Goal: Task Accomplishment & Management: Use online tool/utility

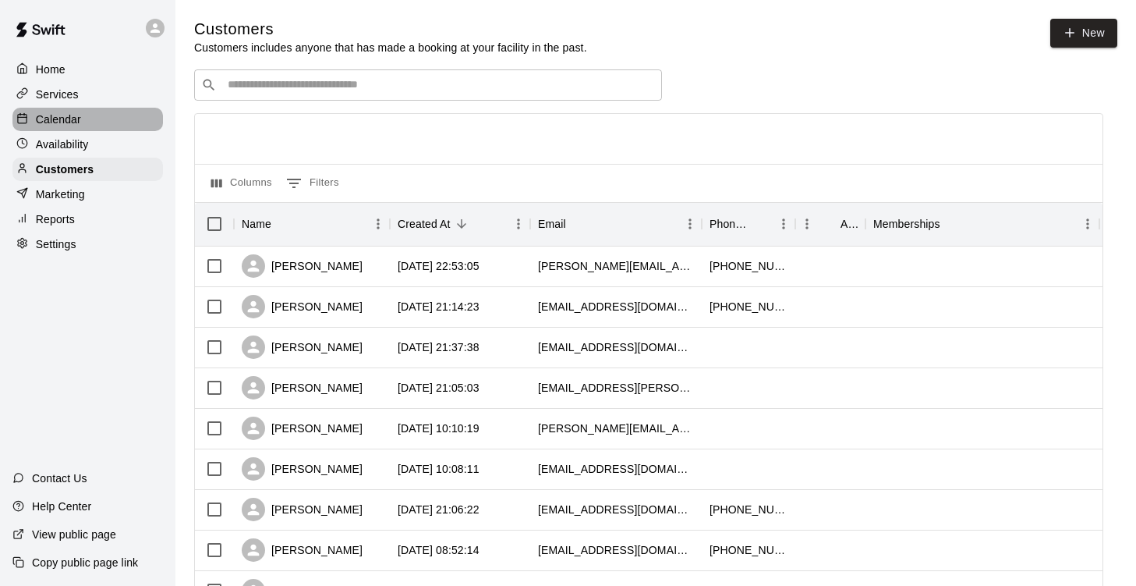
click at [73, 127] on p "Calendar" at bounding box center [58, 119] width 45 height 16
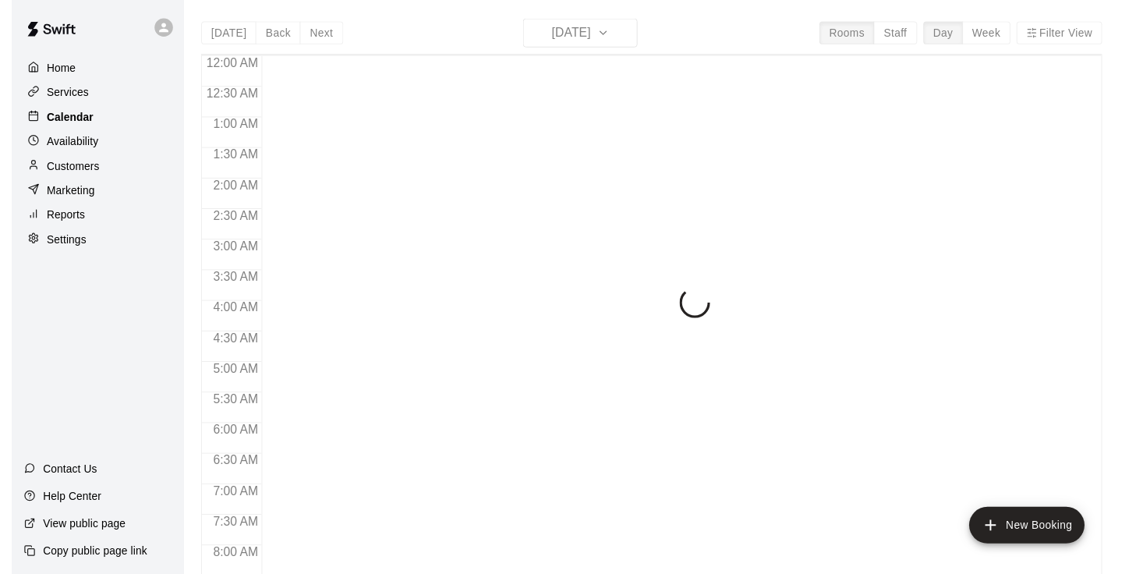
scroll to position [844, 0]
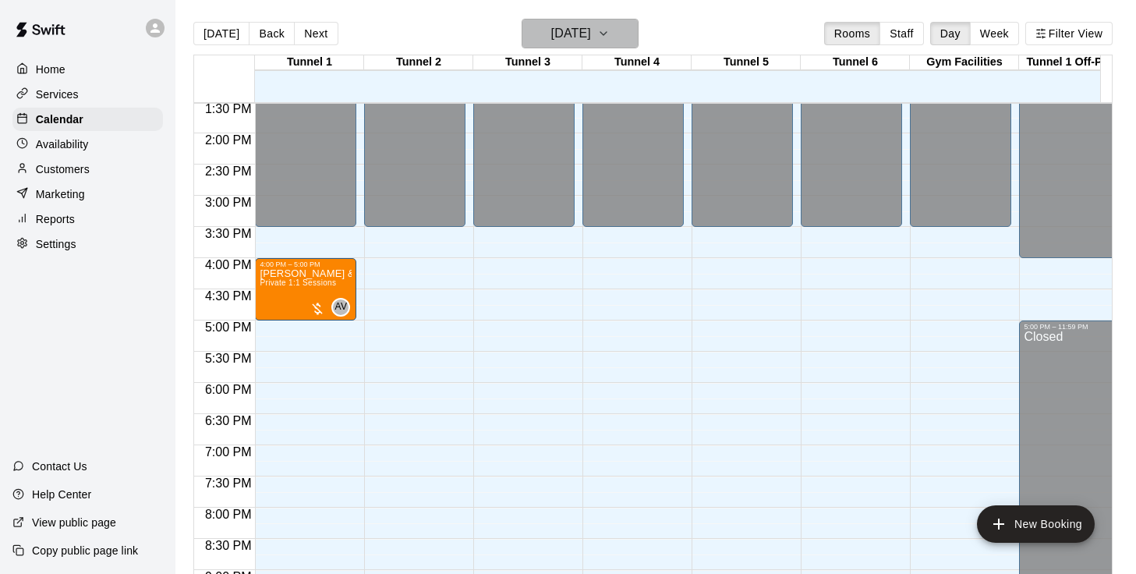
click at [610, 32] on icon "button" at bounding box center [603, 33] width 12 height 19
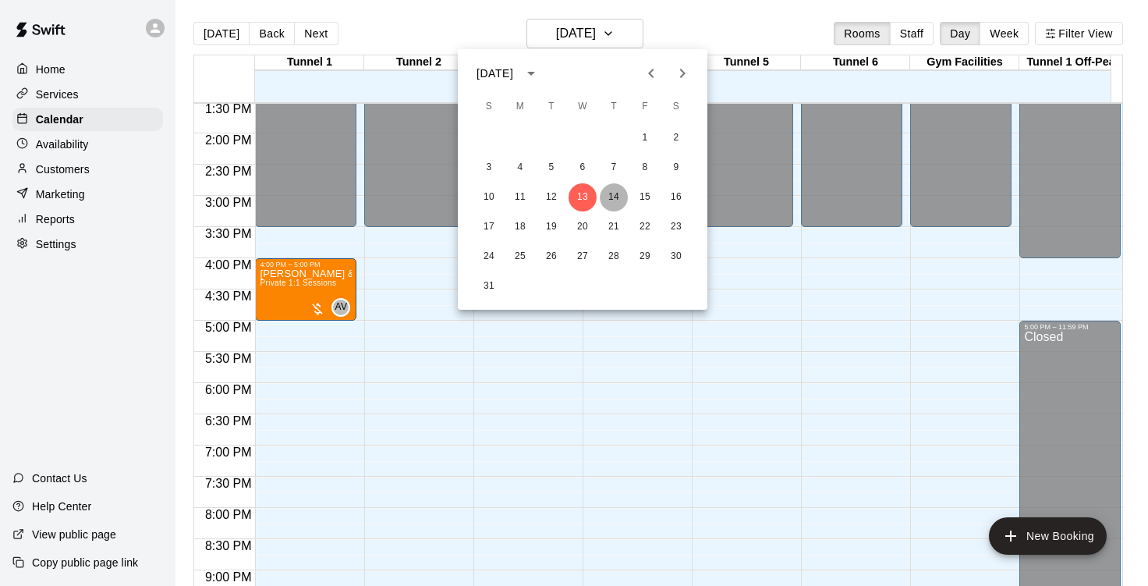
click at [614, 207] on button "14" at bounding box center [614, 197] width 28 height 28
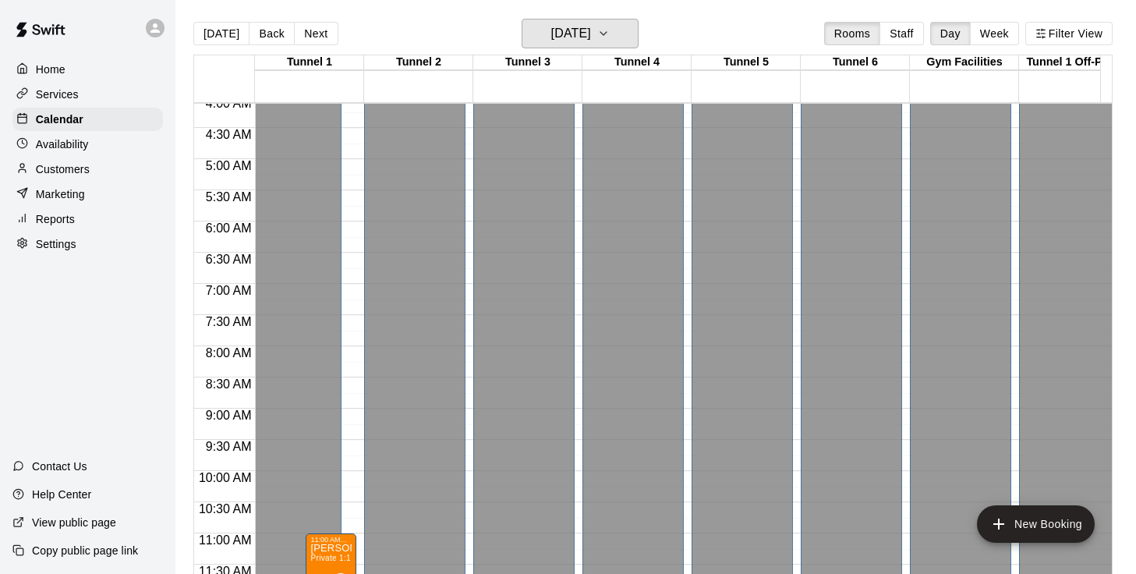
scroll to position [172, 0]
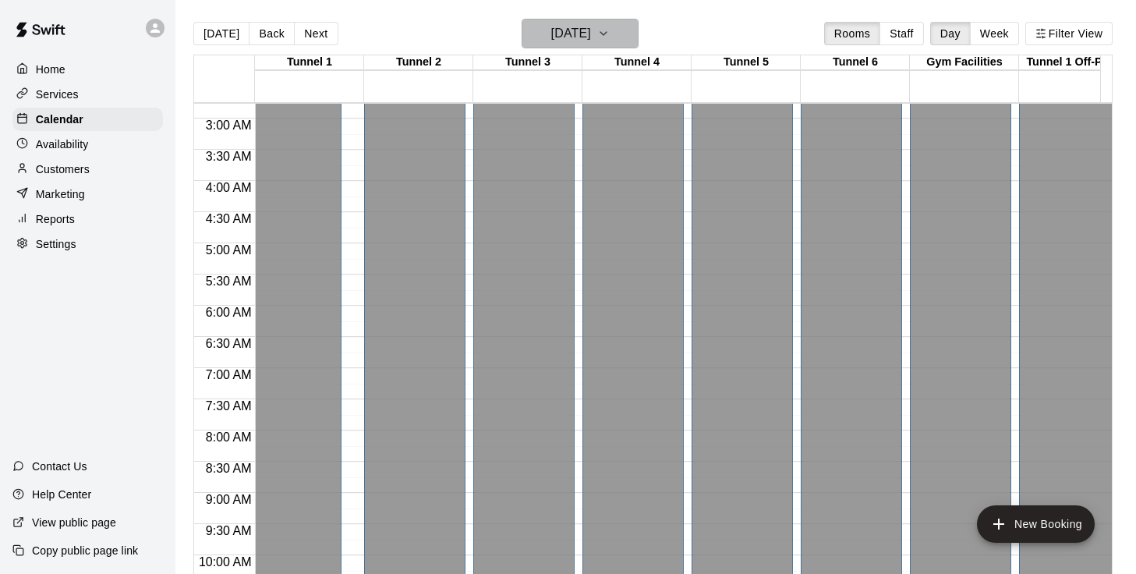
click at [625, 30] on button "[DATE]" at bounding box center [580, 34] width 117 height 30
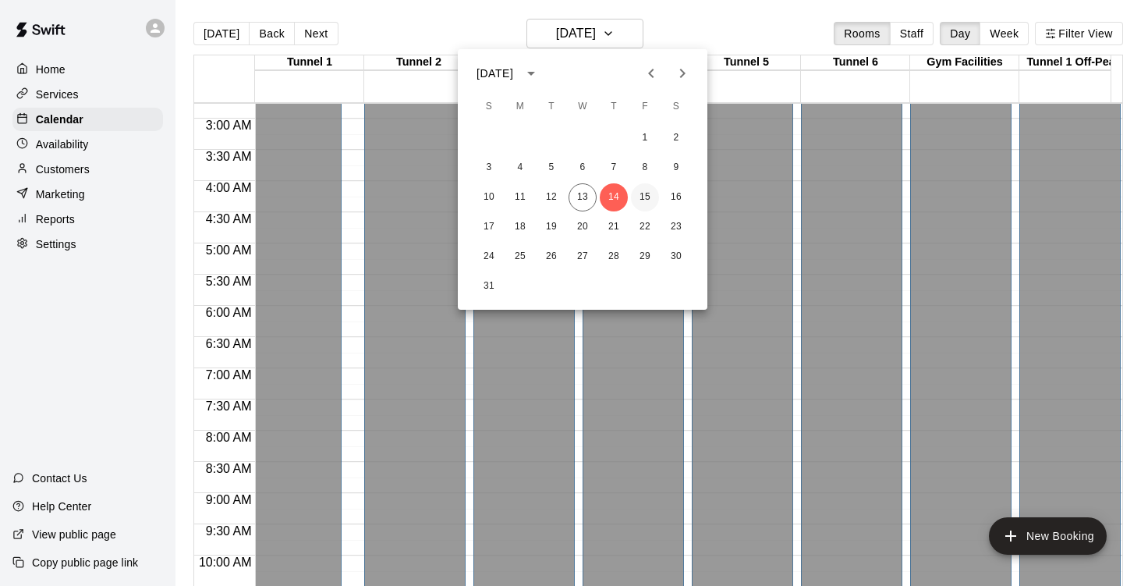
click at [644, 197] on button "15" at bounding box center [645, 197] width 28 height 28
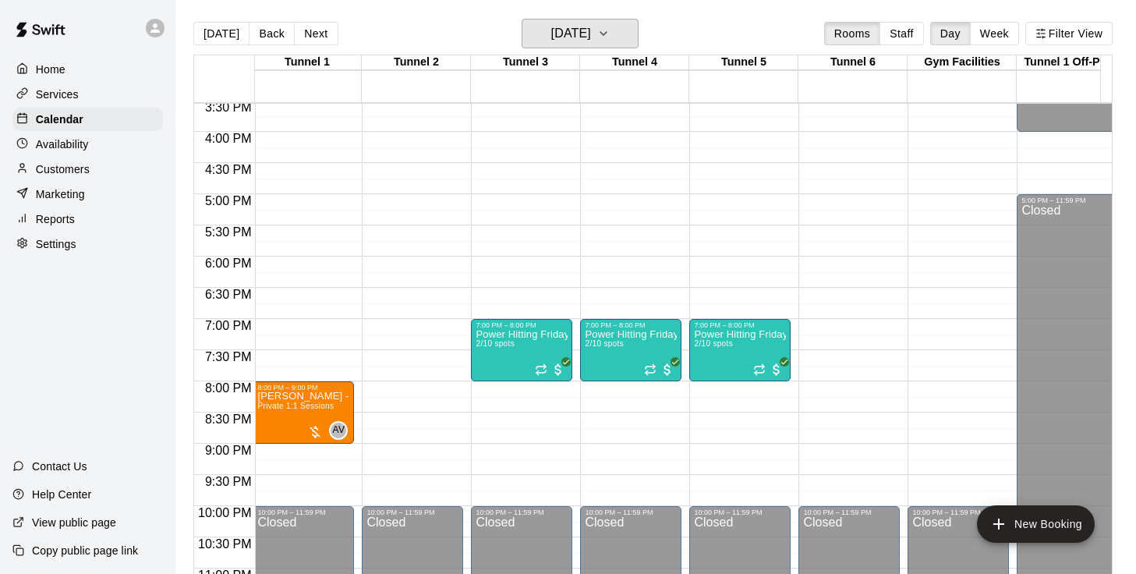
scroll to position [969, 2]
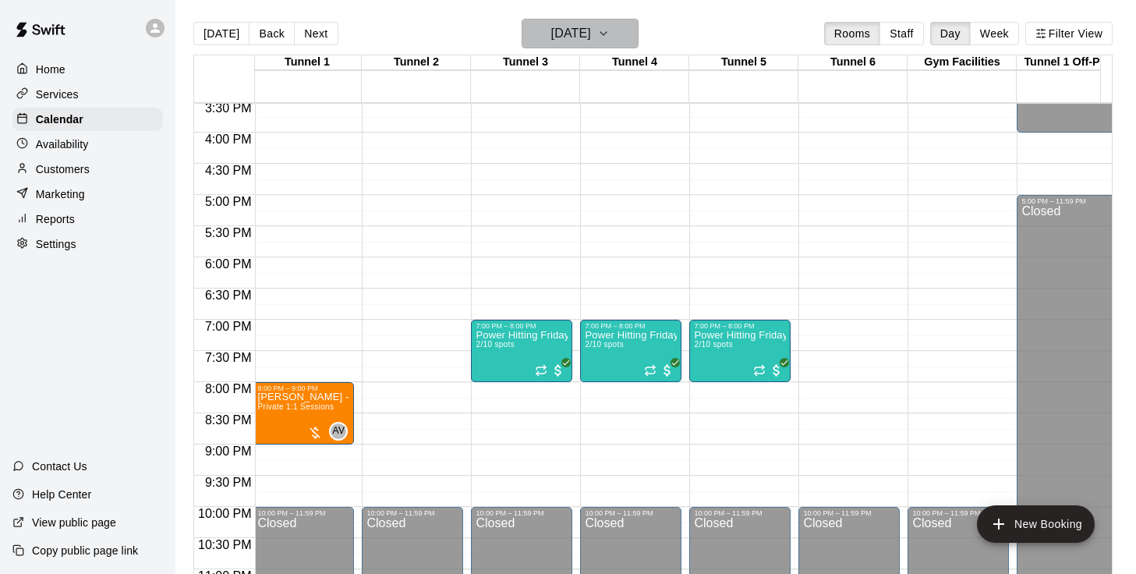
click at [610, 37] on icon "button" at bounding box center [603, 33] width 12 height 19
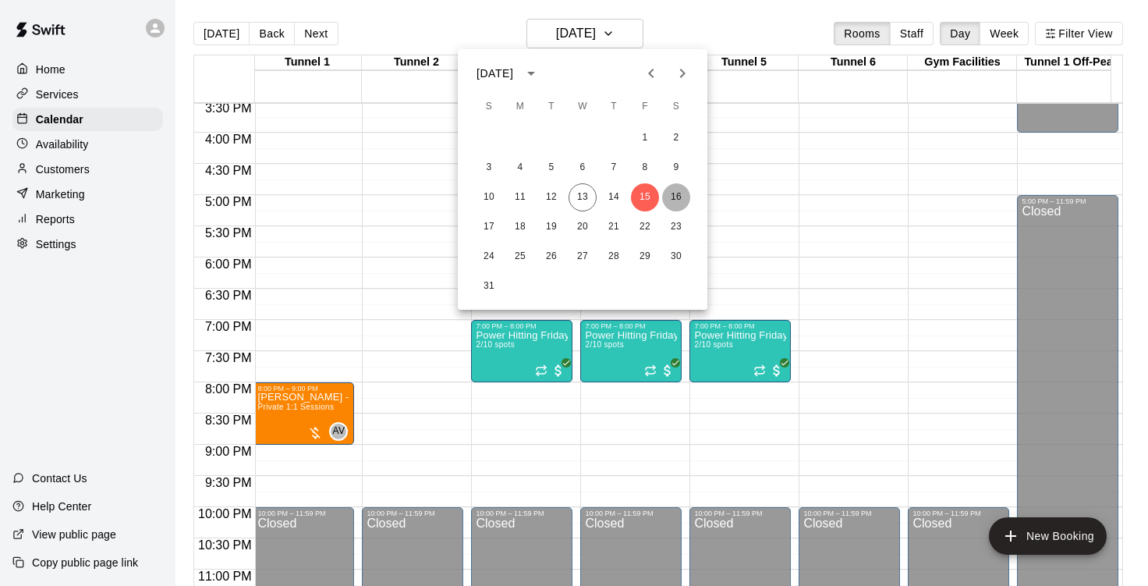
click at [682, 200] on button "16" at bounding box center [676, 197] width 28 height 28
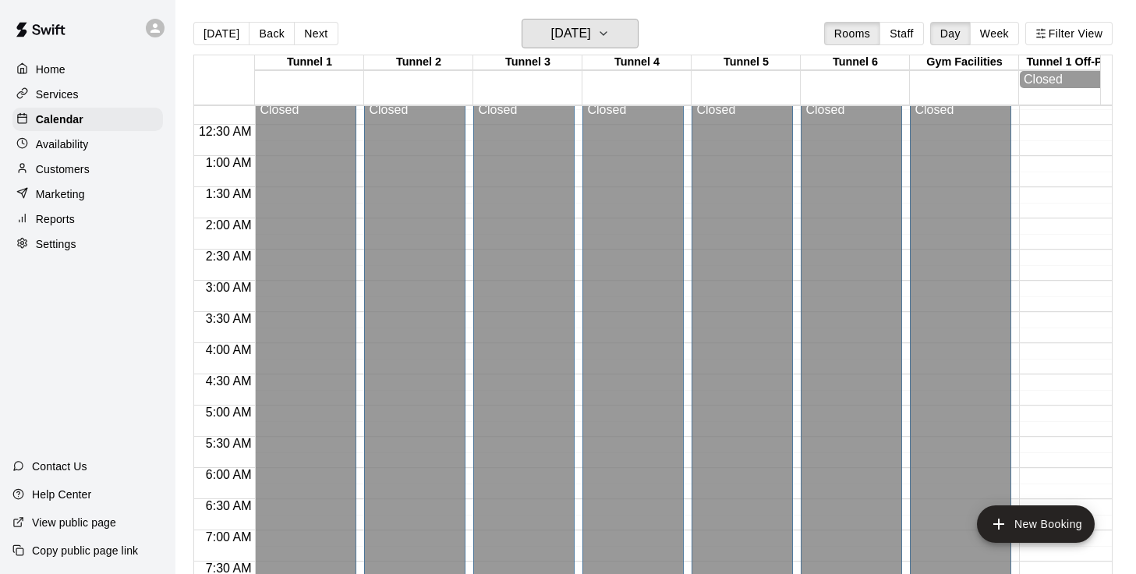
scroll to position [9, 0]
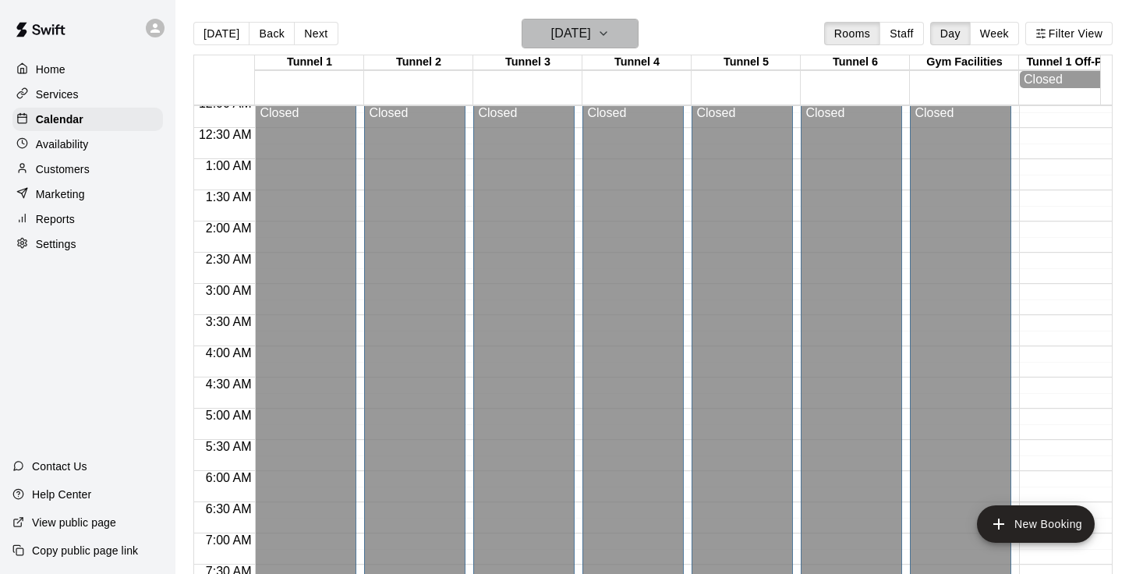
click at [623, 35] on button "[DATE]" at bounding box center [580, 34] width 117 height 30
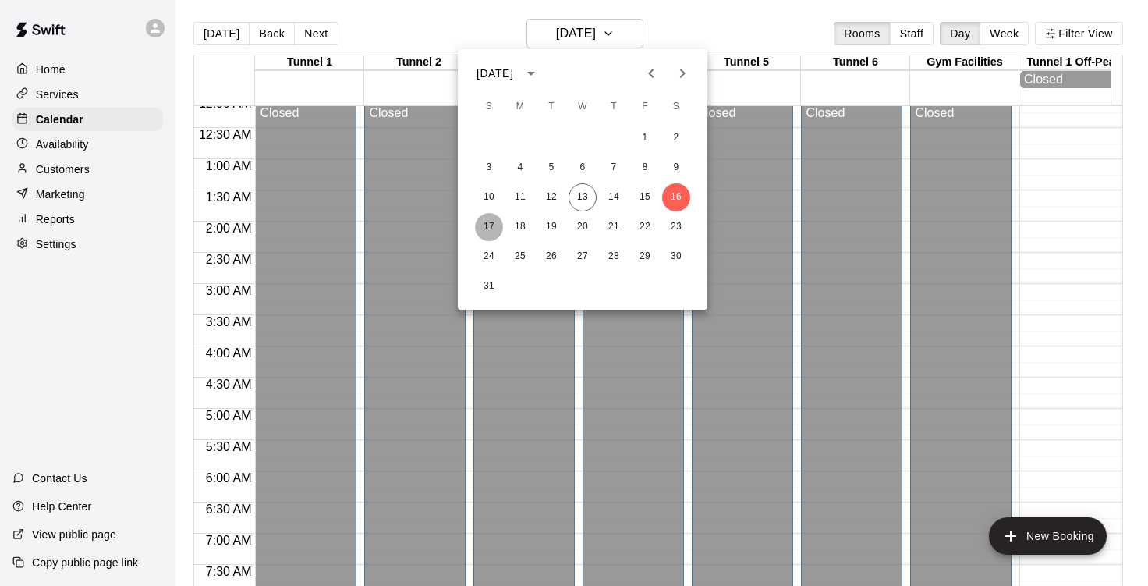
click at [493, 231] on button "17" at bounding box center [489, 227] width 28 height 28
